Goal: Navigation & Orientation: Go to known website

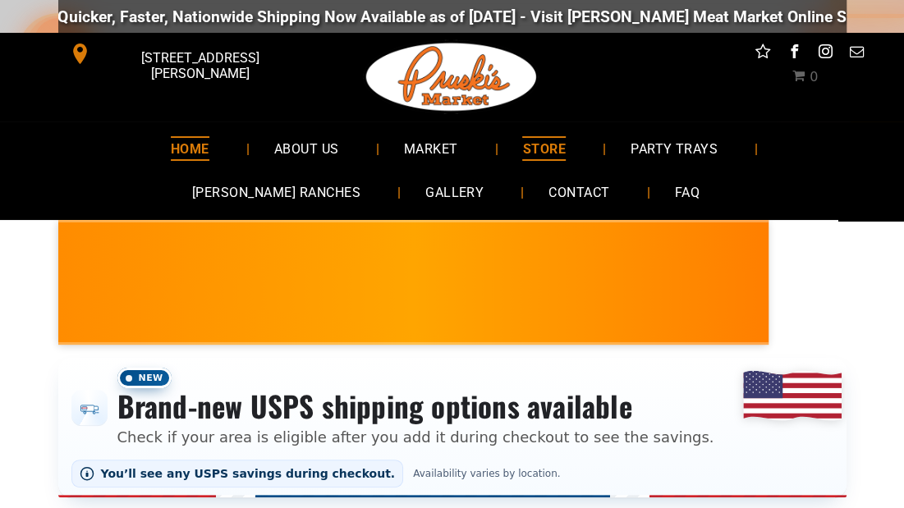
click at [171, 150] on span "HOME" at bounding box center [190, 148] width 39 height 24
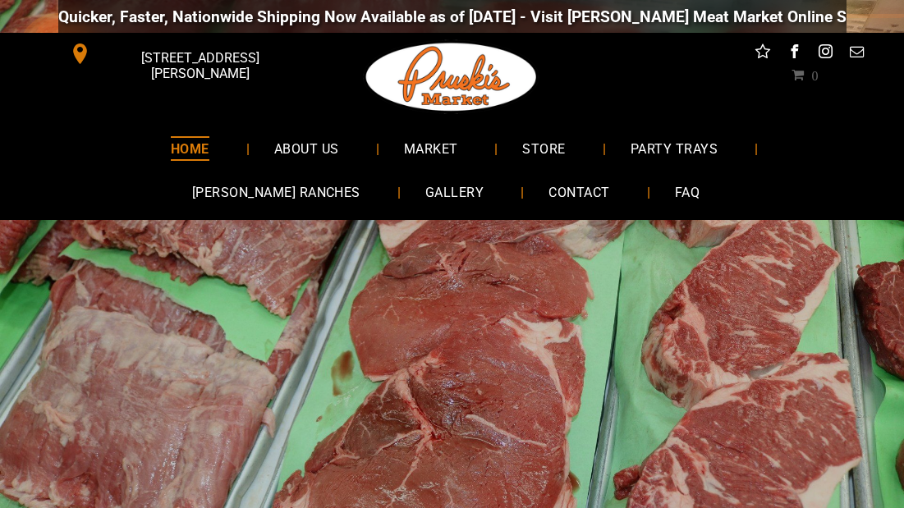
click at [43, 169] on nav "HOME ABOUT US MARKET STORE PARTY TRAYS [PERSON_NAME][GEOGRAPHIC_DATA] GALLERY C…" at bounding box center [452, 170] width 838 height 98
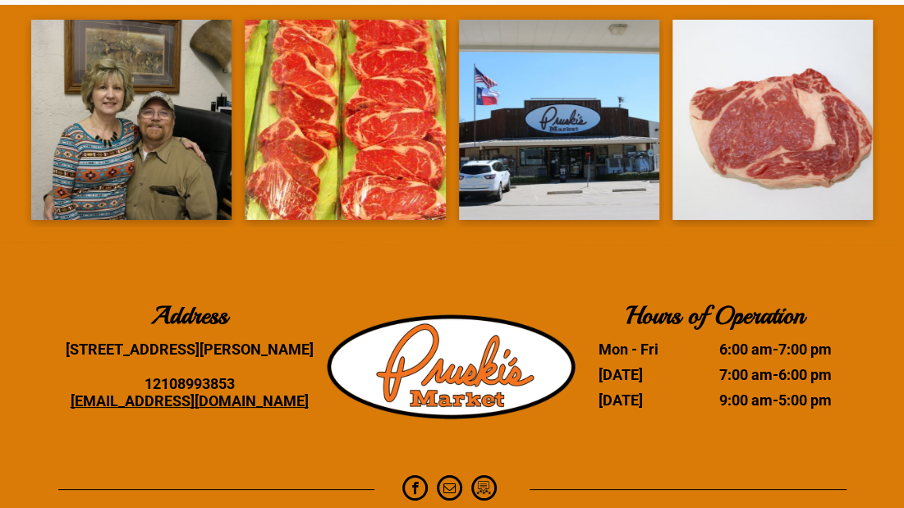
scroll to position [3078, 0]
